Goal: Obtain resource: Download file/media

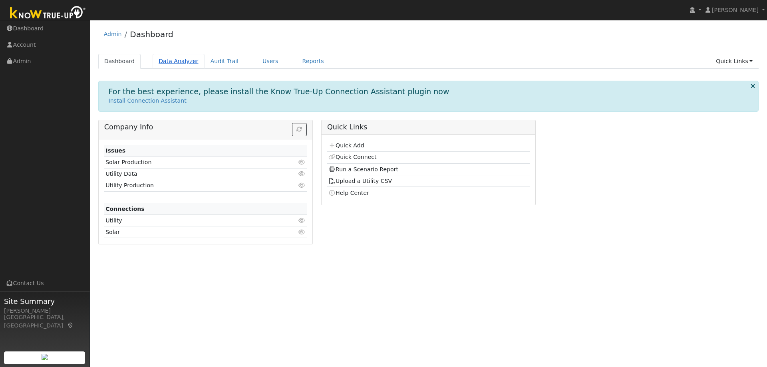
click at [165, 64] on link "Data Analyzer" at bounding box center [179, 61] width 52 height 15
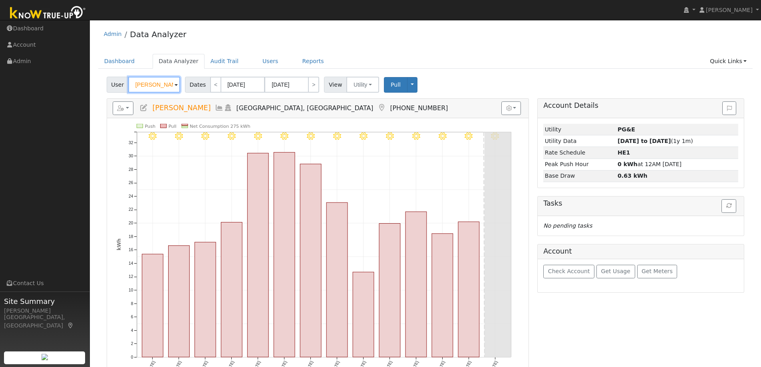
click at [157, 84] on input "[PERSON_NAME]" at bounding box center [154, 85] width 52 height 16
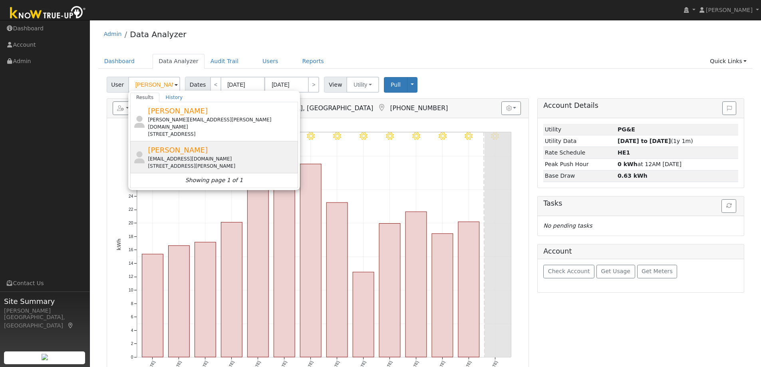
click at [179, 146] on span "[PERSON_NAME]" at bounding box center [178, 150] width 60 height 8
type input "[PERSON_NAME]"
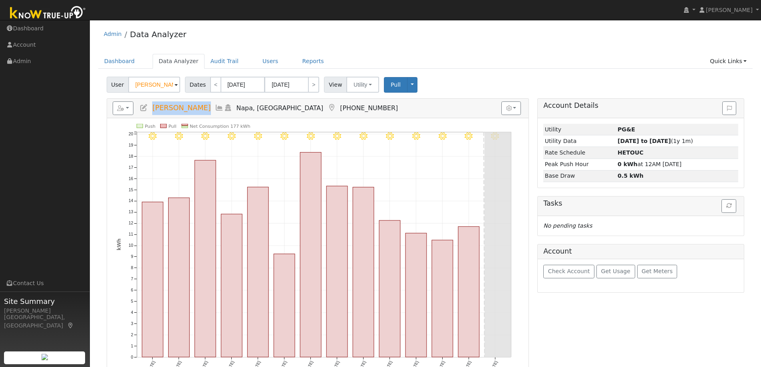
drag, startPoint x: 193, startPoint y: 105, endPoint x: 152, endPoint y: 109, distance: 41.0
click at [152, 109] on h5 "Reports Scenario Health Check Energy Audit Account Timeline User Audit Trail In…" at bounding box center [318, 108] width 410 height 14
copy span "[PERSON_NAME]"
click at [130, 107] on button "button" at bounding box center [123, 108] width 21 height 14
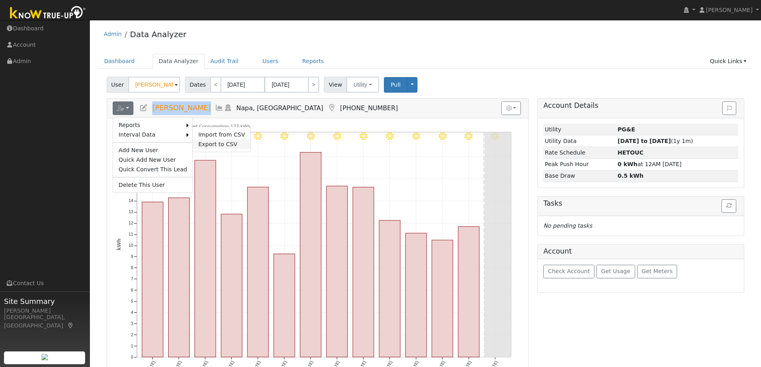
click at [202, 144] on link "Export to CSV" at bounding box center [222, 144] width 58 height 10
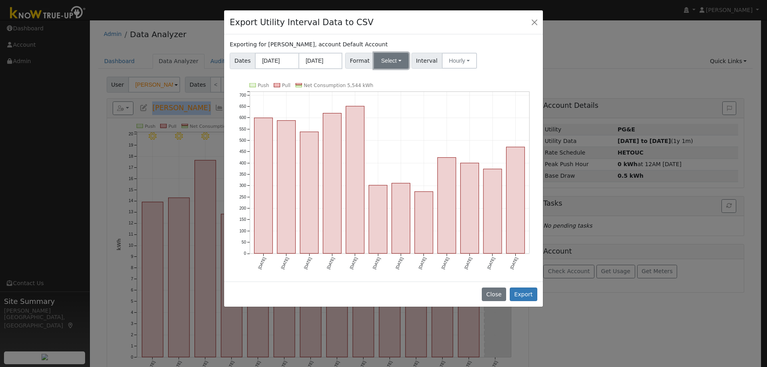
click at [389, 59] on button "Select" at bounding box center [391, 61] width 35 height 16
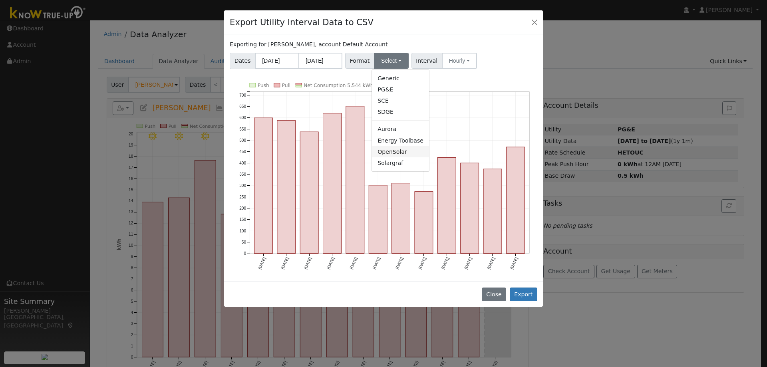
click at [390, 152] on link "OpenSolar" at bounding box center [400, 151] width 57 height 11
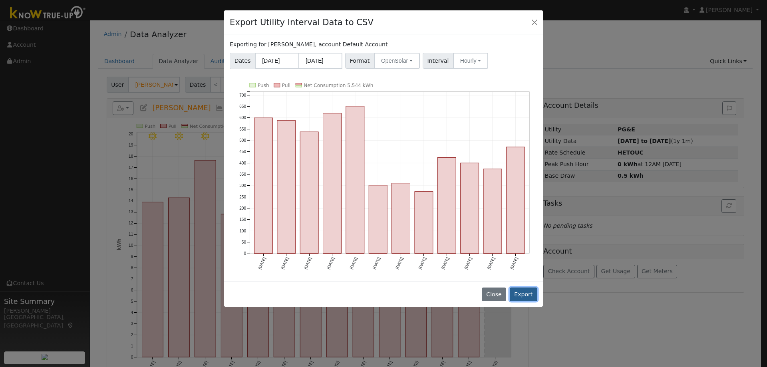
click at [522, 292] on button "Export" at bounding box center [524, 295] width 28 height 14
